Goal: Find specific page/section: Find specific page/section

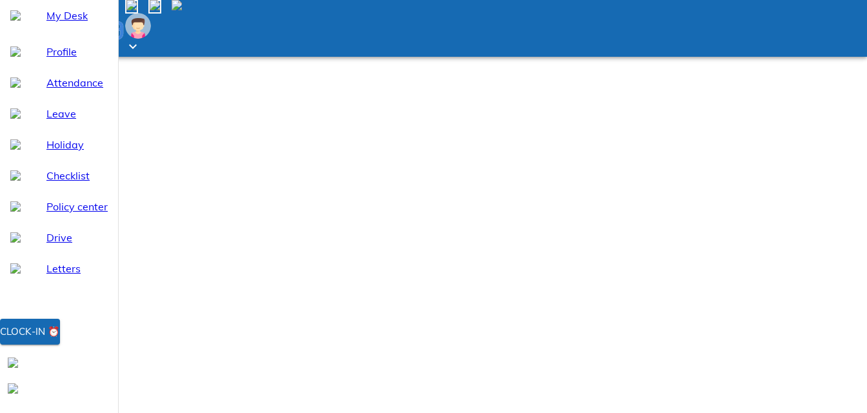
click at [60, 340] on div "Clock-in ⏰" at bounding box center [30, 331] width 60 height 17
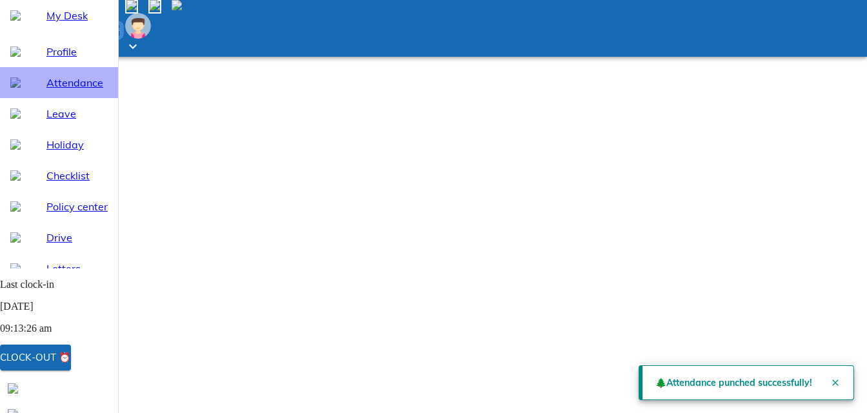
click at [54, 90] on span "Attendance" at bounding box center [76, 82] width 61 height 15
select select "9"
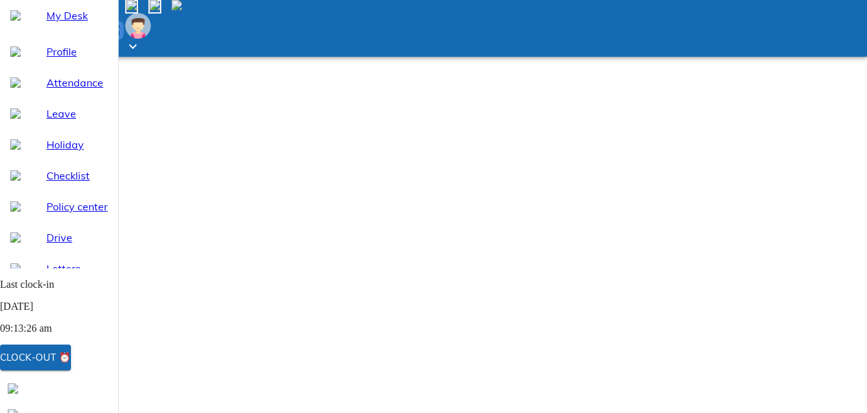
click at [46, 23] on span "My Desk" at bounding box center [76, 15] width 61 height 15
